Goal: Transaction & Acquisition: Purchase product/service

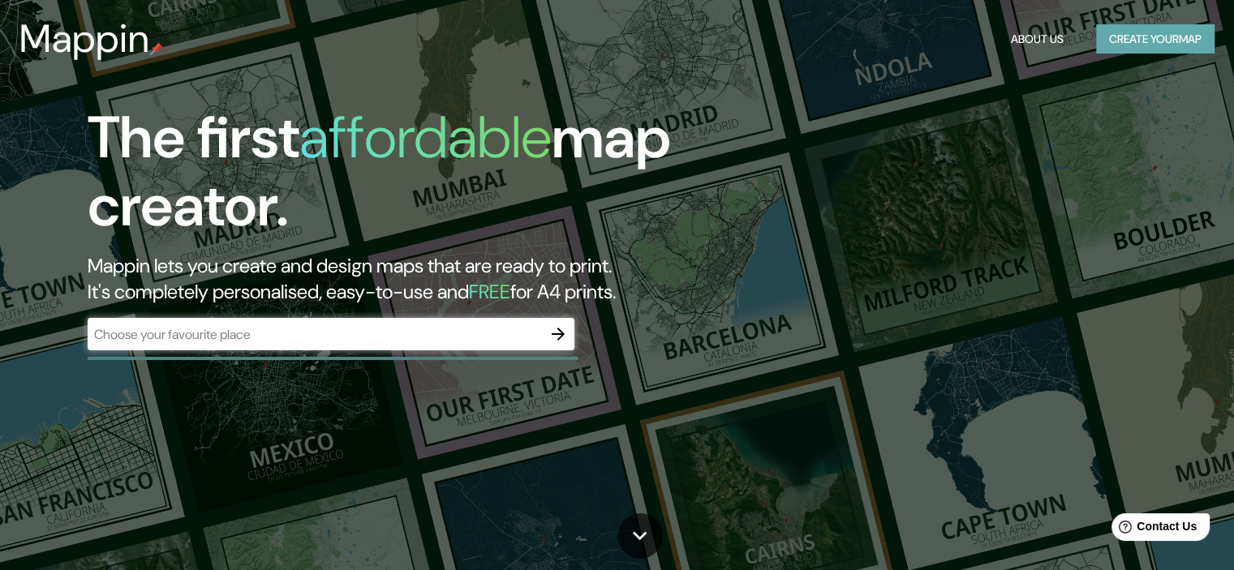
click at [1121, 35] on button "Create your map" at bounding box center [1155, 39] width 118 height 30
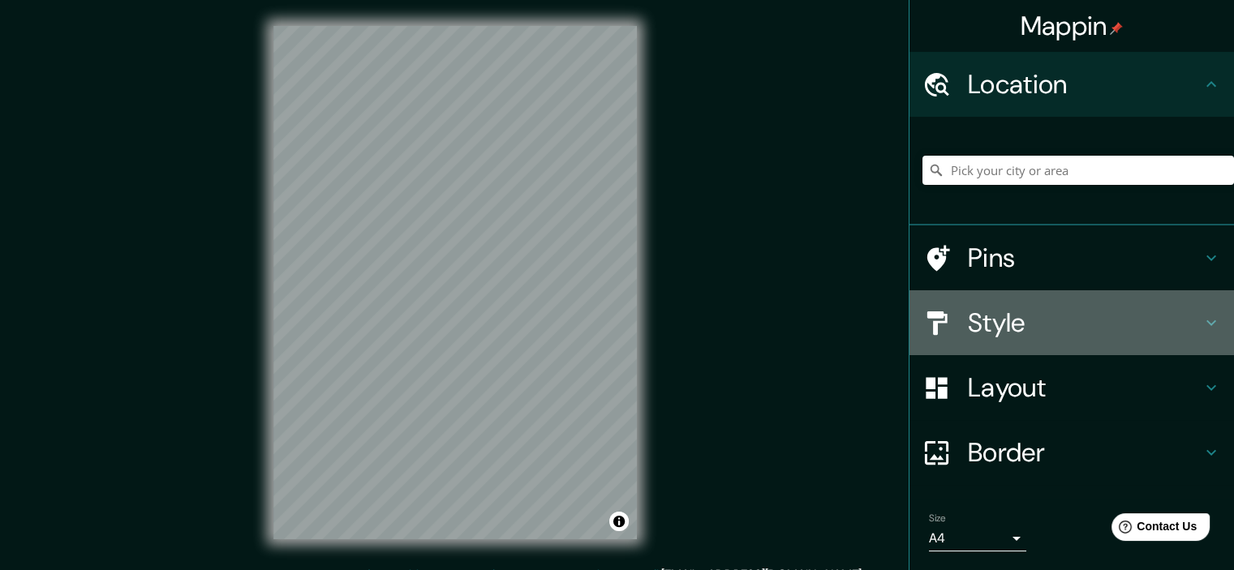
click at [1207, 324] on icon at bounding box center [1212, 324] width 10 height 6
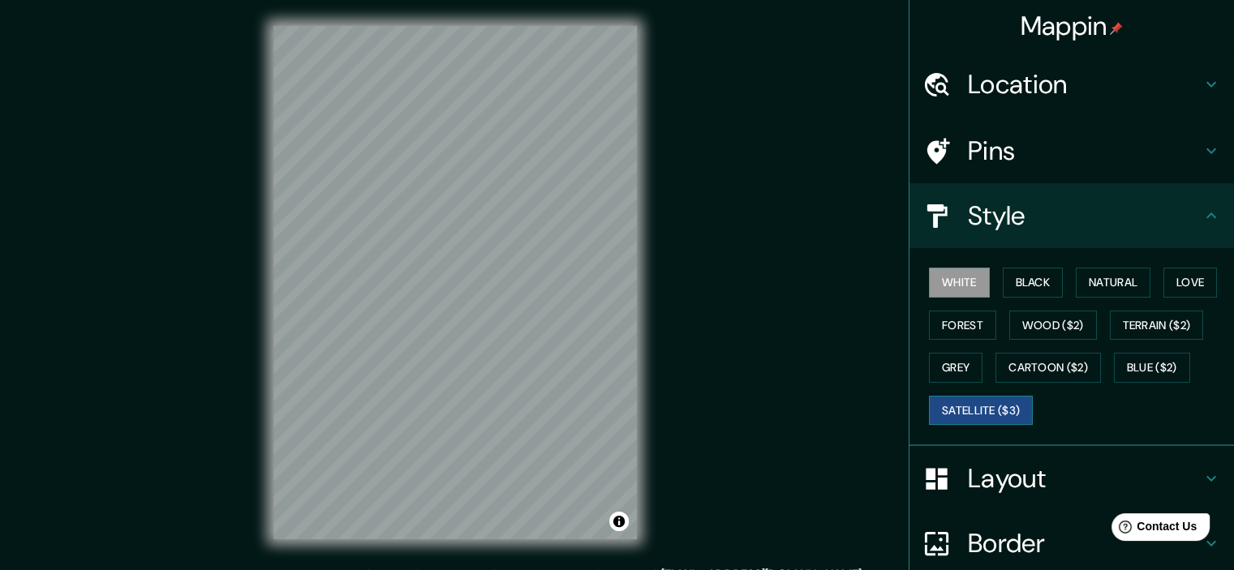
click at [1003, 408] on button "Satellite ($3)" at bounding box center [981, 411] width 104 height 30
click at [1081, 281] on button "Natural" at bounding box center [1113, 283] width 75 height 30
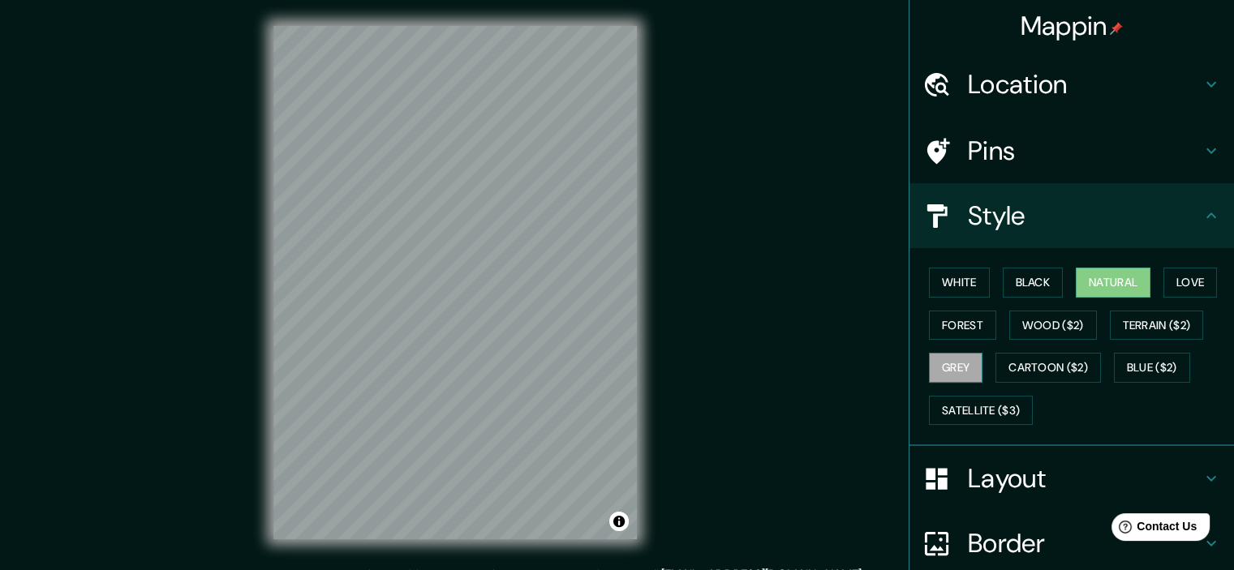
click at [958, 366] on button "Grey" at bounding box center [956, 368] width 54 height 30
click at [964, 315] on button "Forest" at bounding box center [962, 326] width 67 height 30
click at [1117, 269] on button "Natural" at bounding box center [1113, 283] width 75 height 30
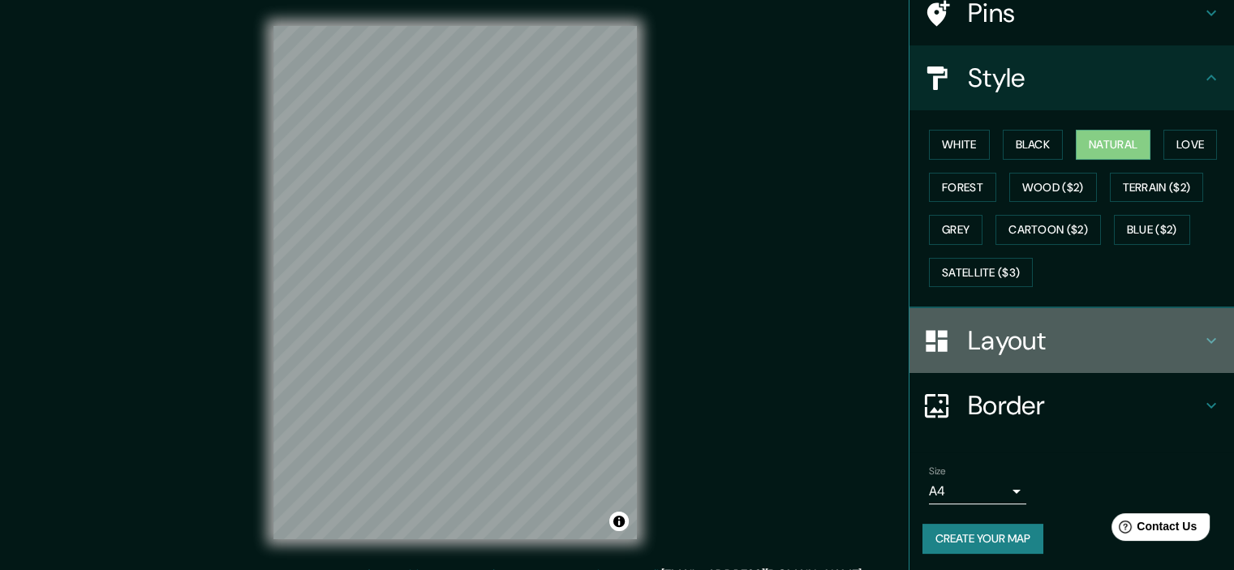
click at [1079, 329] on h4 "Layout" at bounding box center [1085, 341] width 234 height 32
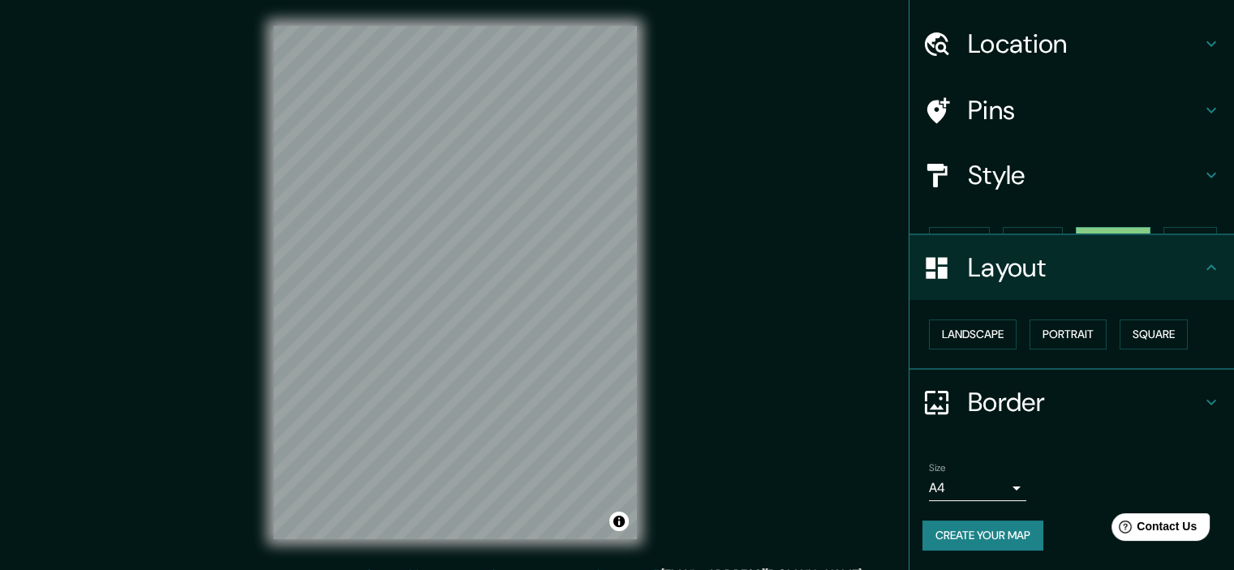
scroll to position [11, 0]
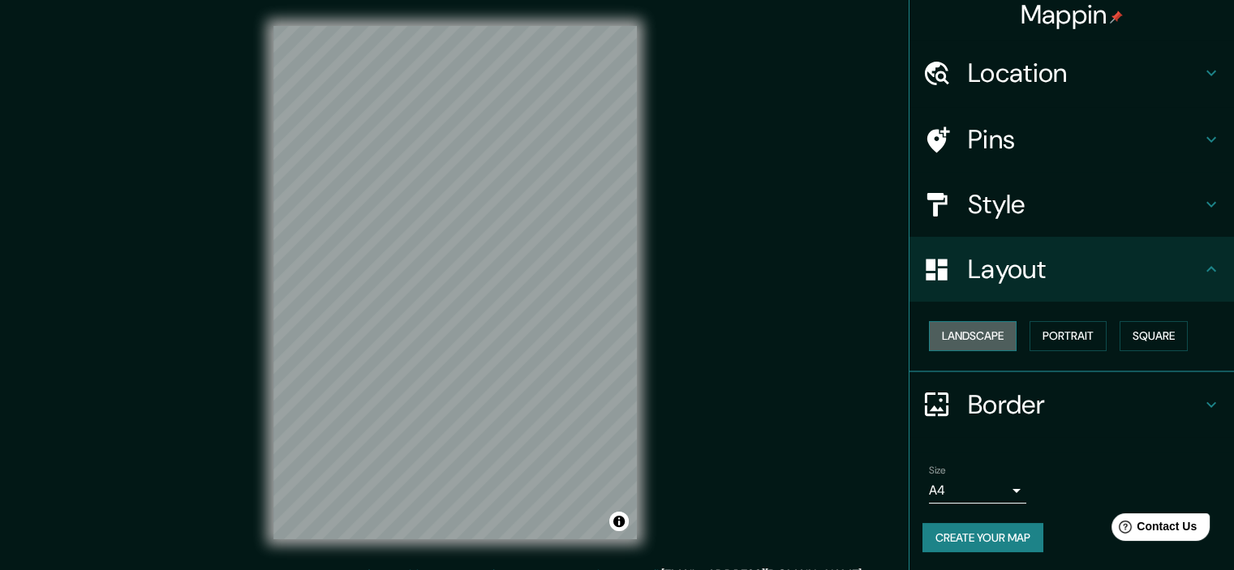
click at [996, 346] on button "Landscape" at bounding box center [973, 336] width 88 height 30
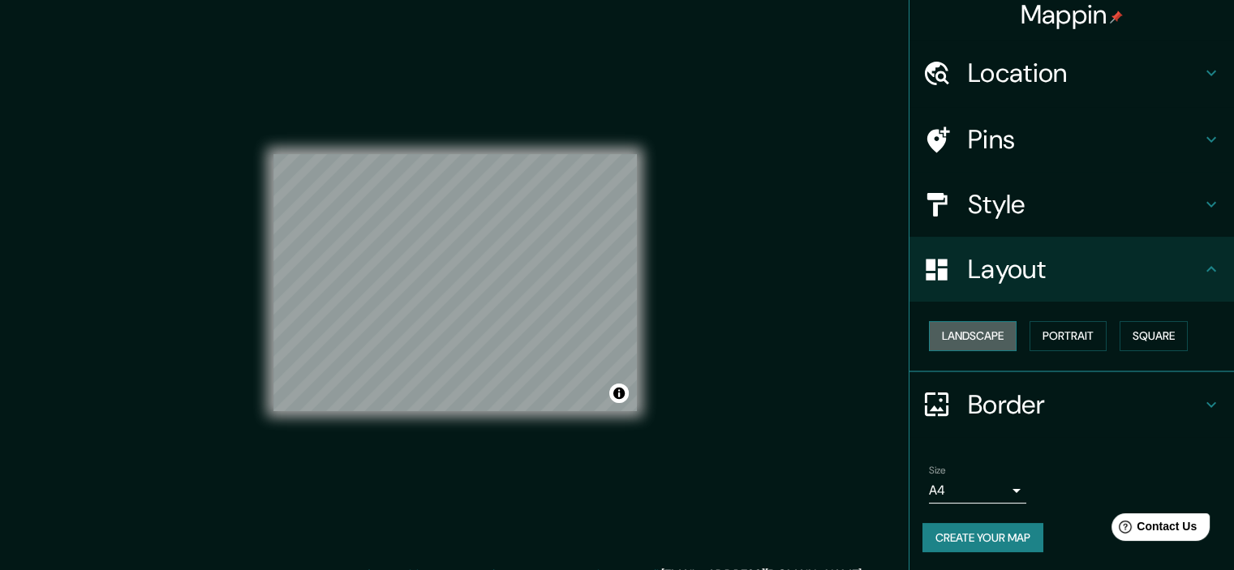
click at [996, 346] on button "Landscape" at bounding box center [973, 336] width 88 height 30
click at [1058, 324] on button "Portrait" at bounding box center [1068, 336] width 77 height 30
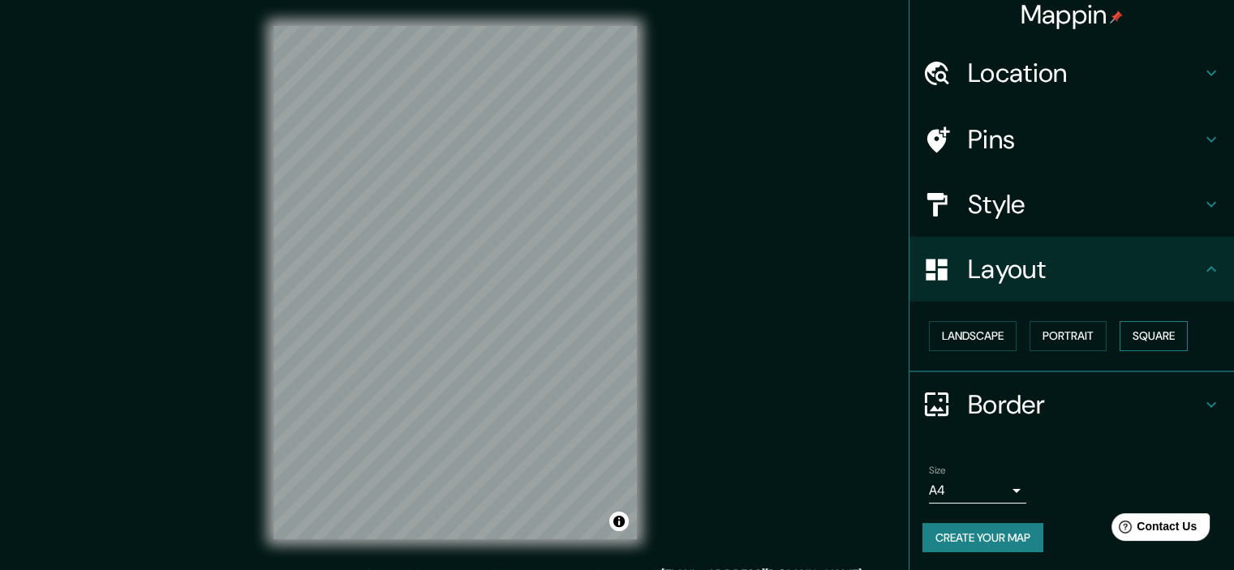
click at [1141, 329] on button "Square" at bounding box center [1154, 336] width 68 height 30
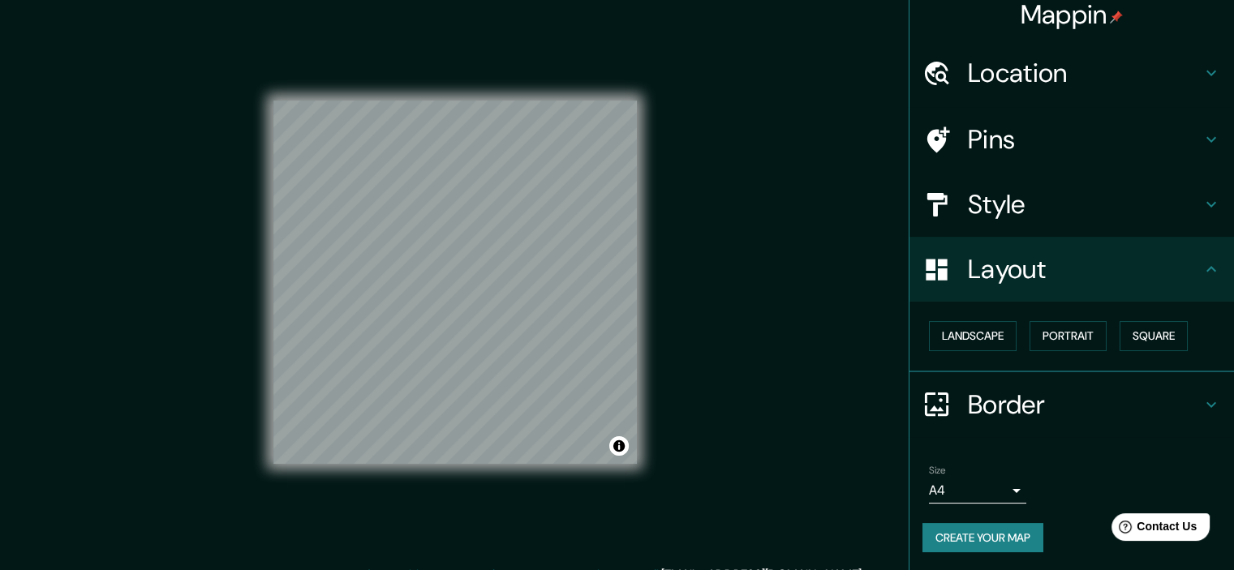
click at [1012, 411] on h4 "Border" at bounding box center [1085, 405] width 234 height 32
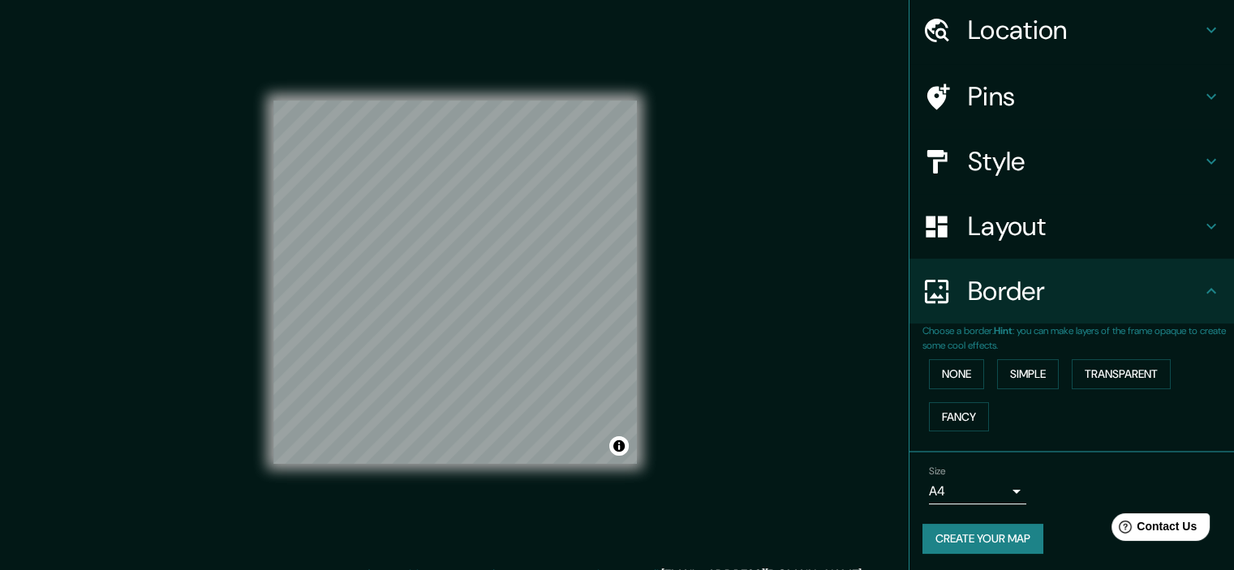
scroll to position [55, 0]
click at [1093, 379] on button "Transparent" at bounding box center [1121, 374] width 99 height 30
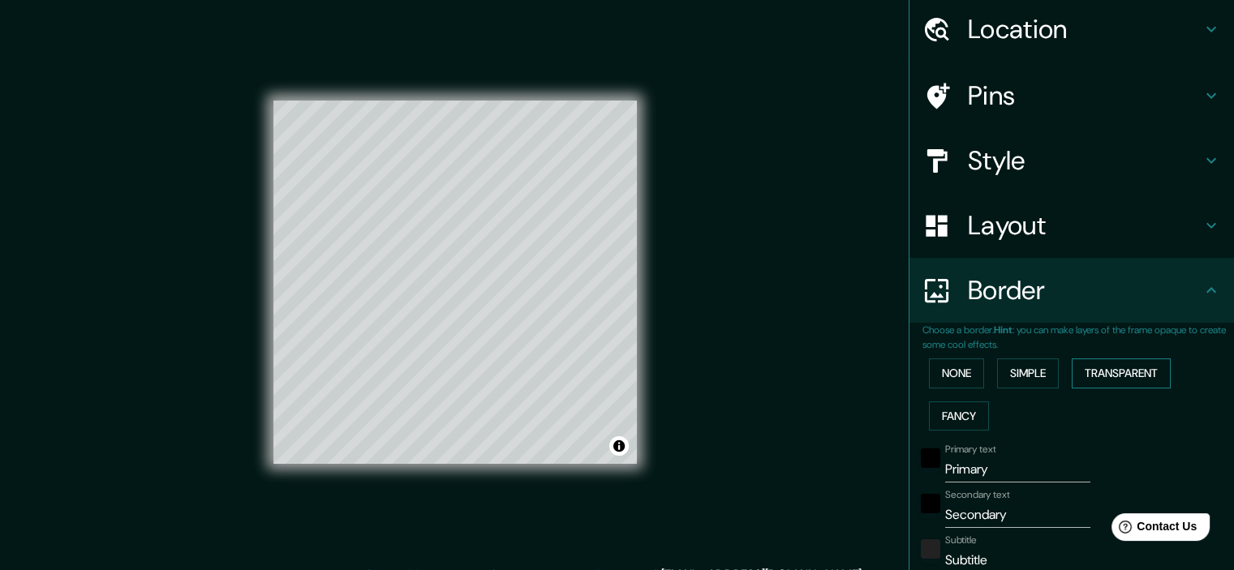
click at [1093, 379] on button "Transparent" at bounding box center [1121, 374] width 99 height 30
type input "215"
type input "36"
click at [1041, 383] on button "Simple" at bounding box center [1028, 374] width 62 height 30
click at [961, 377] on button "None" at bounding box center [956, 374] width 55 height 30
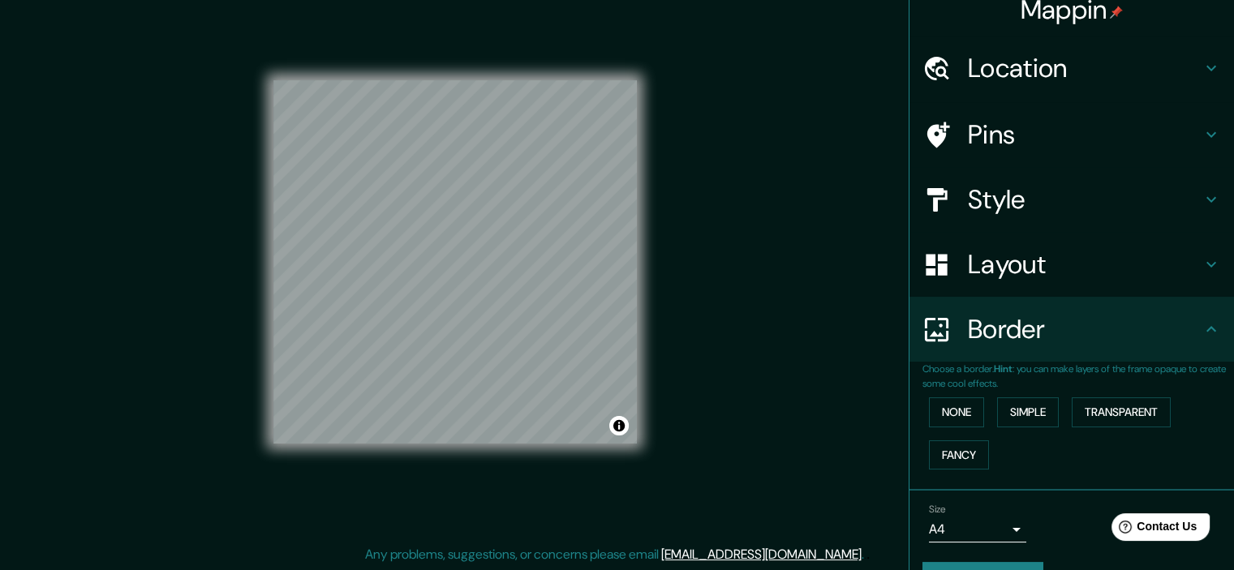
scroll to position [0, 0]
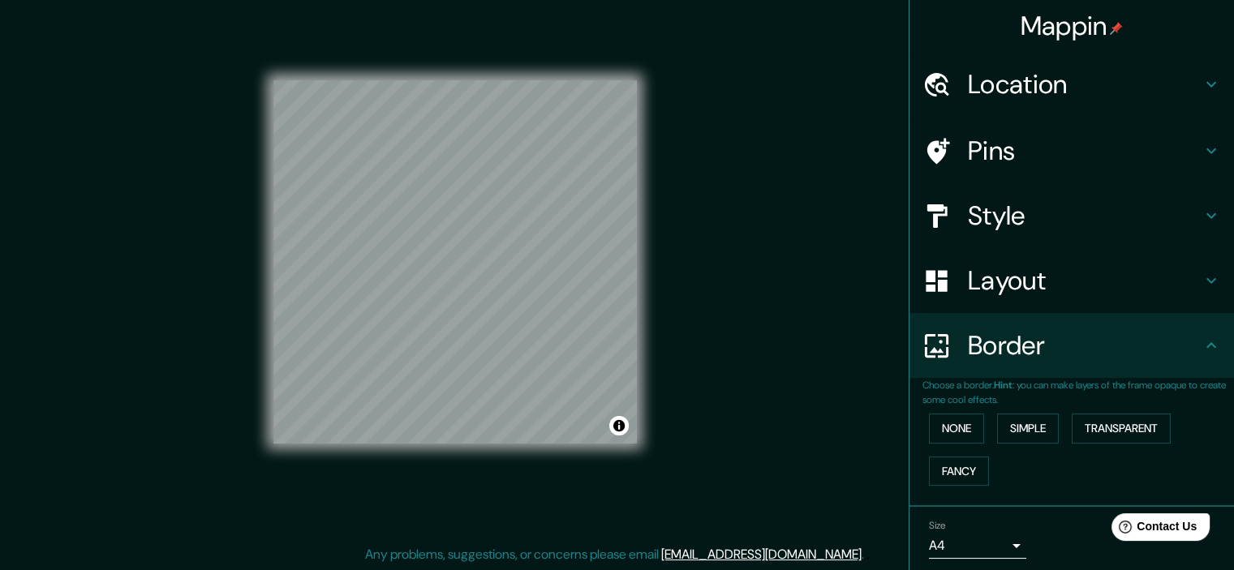
click at [1154, 147] on h4 "Pins" at bounding box center [1085, 151] width 234 height 32
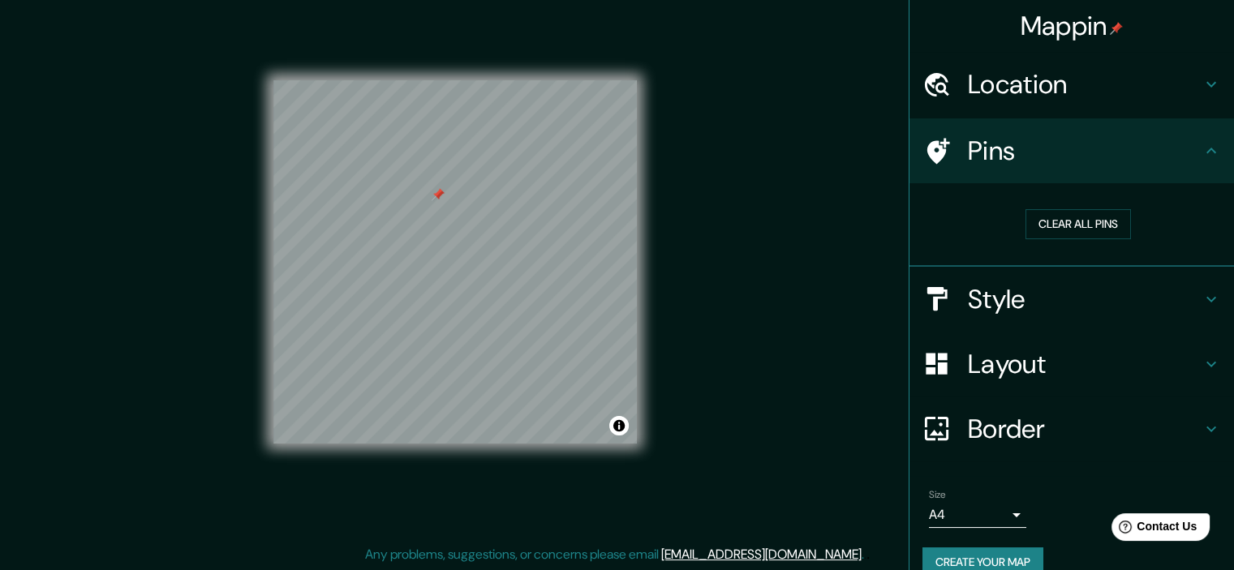
drag, startPoint x: 437, startPoint y: 216, endPoint x: 438, endPoint y: 194, distance: 21.9
click at [438, 194] on div at bounding box center [438, 194] width 13 height 13
